Goal: Use online tool/utility: Utilize a website feature to perform a specific function

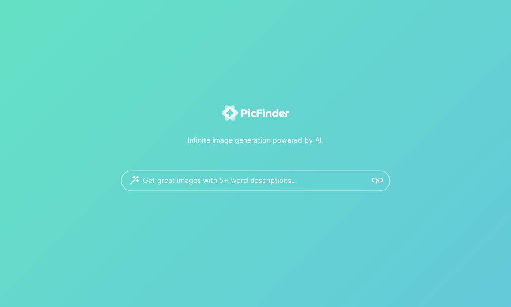
click at [186, 180] on textarea at bounding box center [251, 180] width 217 height 21
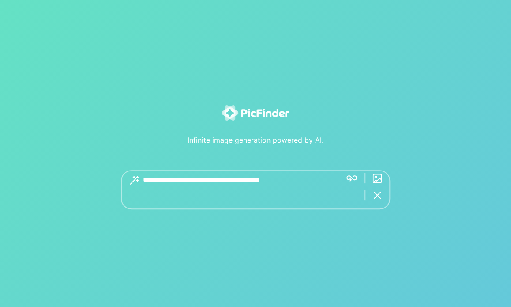
click at [272, 181] on textarea at bounding box center [239, 189] width 192 height 39
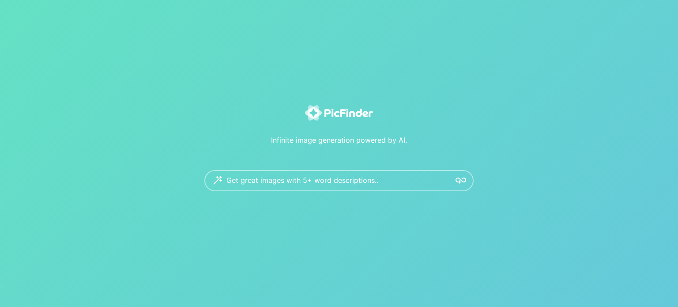
click at [313, 181] on textarea at bounding box center [334, 180] width 217 height 21
drag, startPoint x: 224, startPoint y: 179, endPoint x: 332, endPoint y: 184, distance: 107.4
click at [332, 184] on div "Get great images with 5+ word descriptions.." at bounding box center [338, 180] width 269 height 21
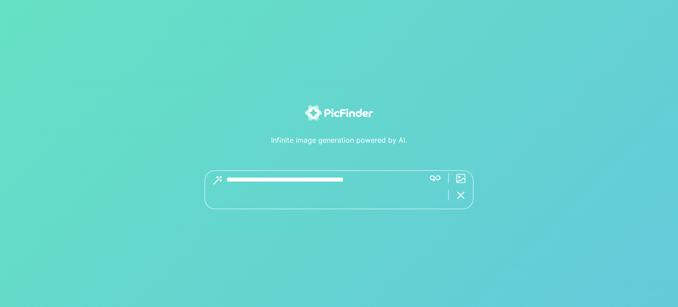
drag, startPoint x: 322, startPoint y: 180, endPoint x: 272, endPoint y: 176, distance: 50.9
click at [270, 182] on textarea at bounding box center [322, 189] width 192 height 39
click at [272, 176] on textarea at bounding box center [322, 189] width 192 height 39
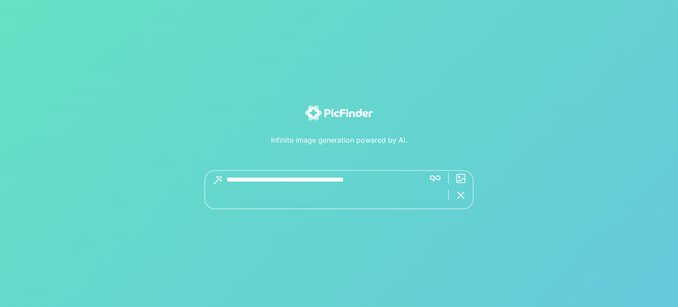
click at [275, 179] on textarea at bounding box center [322, 189] width 192 height 39
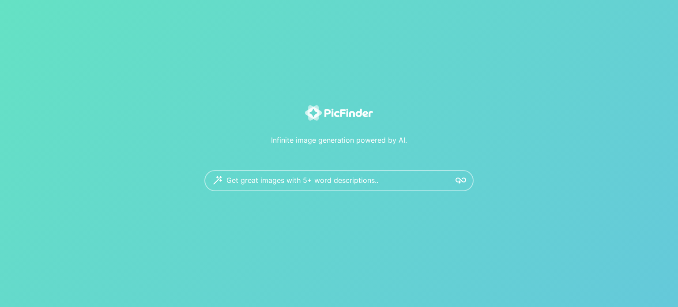
drag, startPoint x: 223, startPoint y: 177, endPoint x: 363, endPoint y: 189, distance: 140.9
click at [363, 189] on div "Get great images with 5+ word descriptions.." at bounding box center [338, 180] width 269 height 21
click at [327, 141] on div "Infinite image generation powered by AI." at bounding box center [339, 133] width 548 height 23
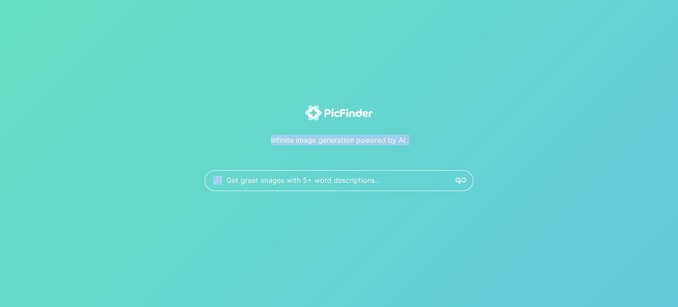
copy div "Infinite image generation powered by AI."
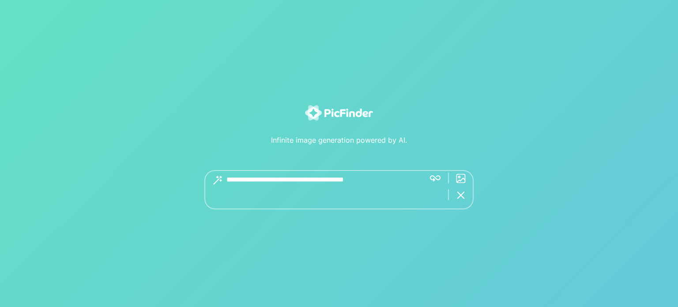
click at [320, 174] on textarea at bounding box center [322, 189] width 192 height 39
click at [283, 185] on textarea at bounding box center [322, 189] width 192 height 39
click at [382, 178] on textarea at bounding box center [322, 189] width 192 height 39
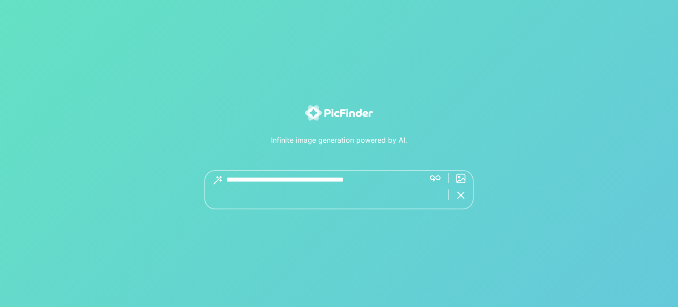
paste textarea "**********"
type textarea "**********"
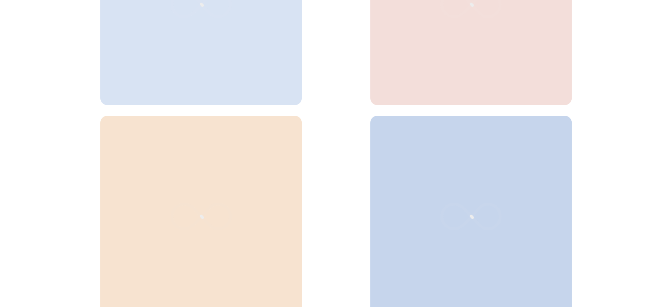
scroll to position [424, 0]
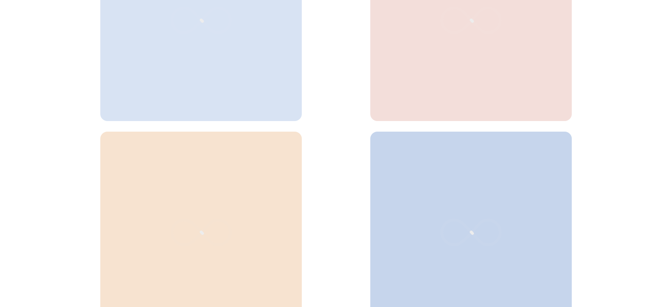
scroll to position [247, 0]
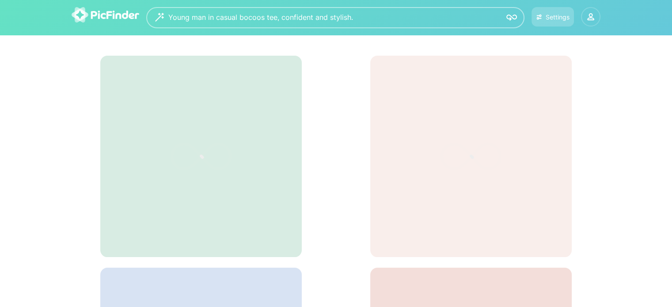
click at [511, 14] on icon at bounding box center [590, 16] width 7 height 7
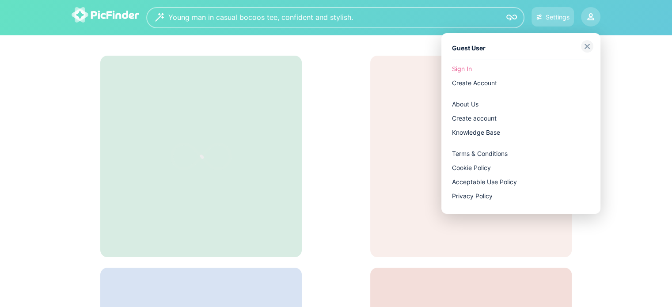
click at [511, 69] on div at bounding box center [336, 153] width 672 height 307
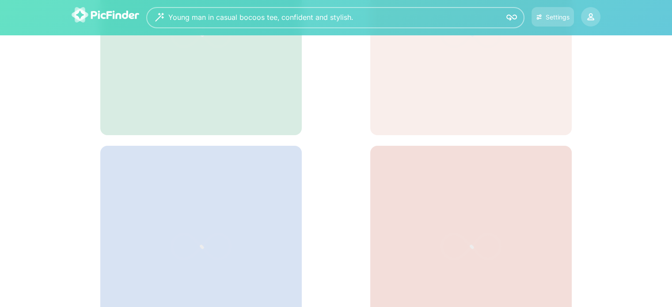
scroll to position [115, 0]
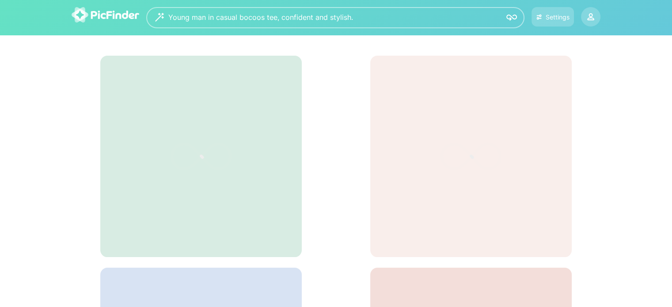
click at [396, 21] on textarea "**********" at bounding box center [331, 17] width 326 height 21
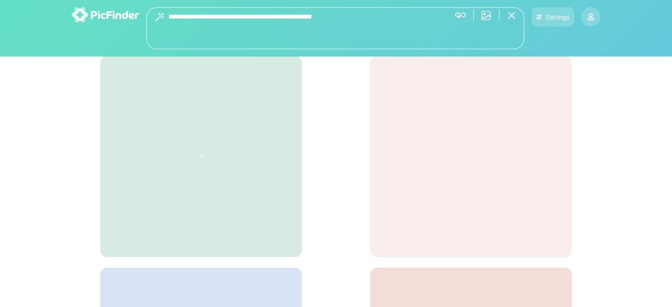
click at [396, 21] on textarea "**********" at bounding box center [305, 28] width 275 height 42
click at [281, 91] on div at bounding box center [200, 156] width 201 height 201
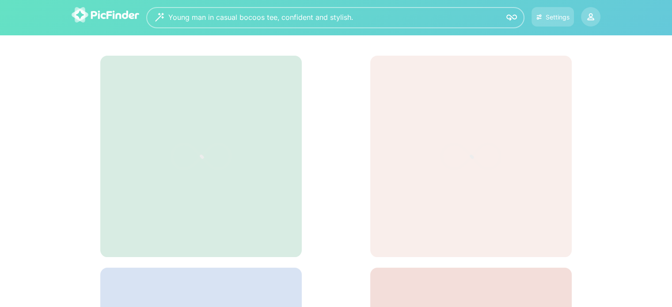
click at [237, 95] on div at bounding box center [200, 156] width 201 height 201
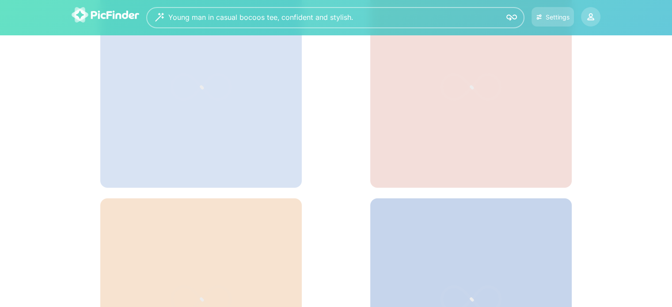
scroll to position [159, 0]
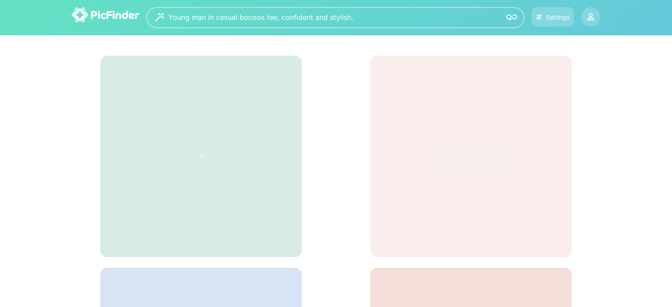
click at [509, 16] on img at bounding box center [511, 17] width 11 height 11
click at [507, 17] on img at bounding box center [511, 17] width 11 height 11
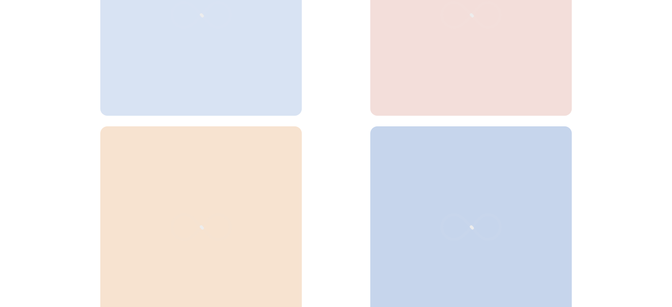
scroll to position [424, 0]
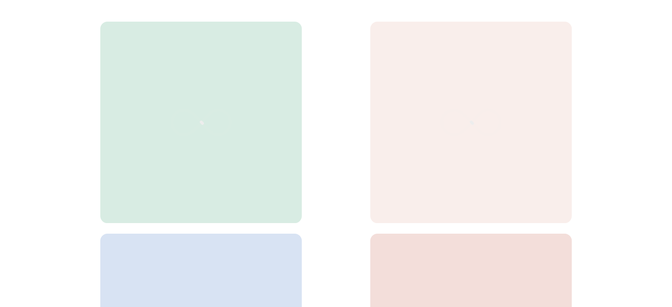
scroll to position [44, 0]
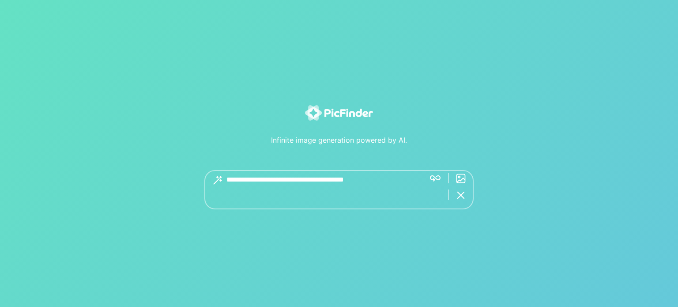
drag, startPoint x: 283, startPoint y: 185, endPoint x: 567, endPoint y: 121, distance: 290.5
click at [567, 121] on link at bounding box center [339, 113] width 548 height 17
click at [407, 174] on textarea at bounding box center [322, 189] width 192 height 39
paste textarea "**********"
type textarea "**********"
